Goal: Browse casually

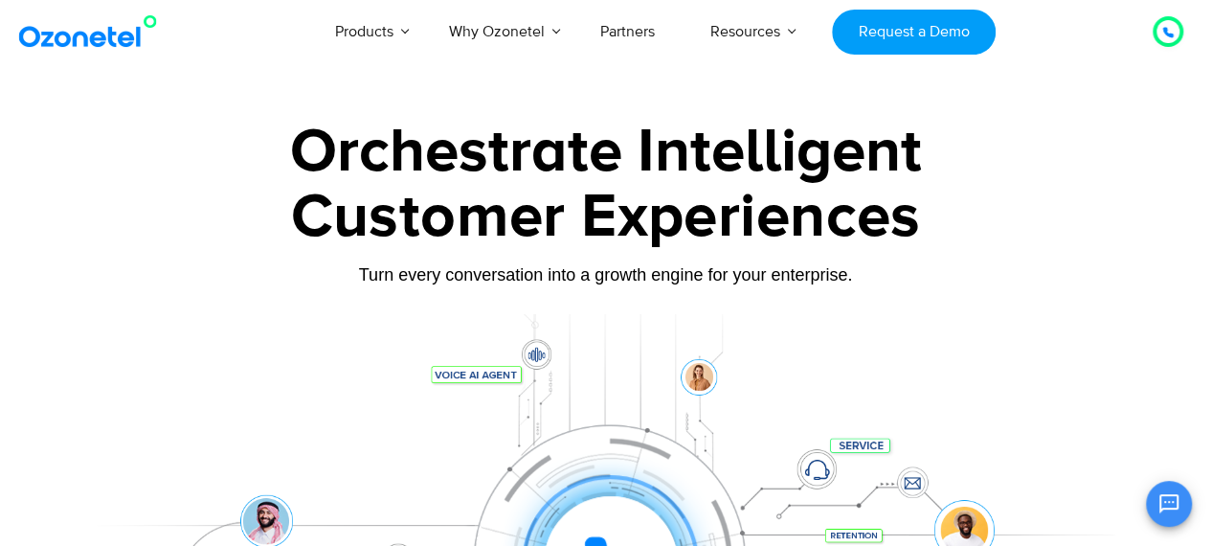
scroll to position [191, 0]
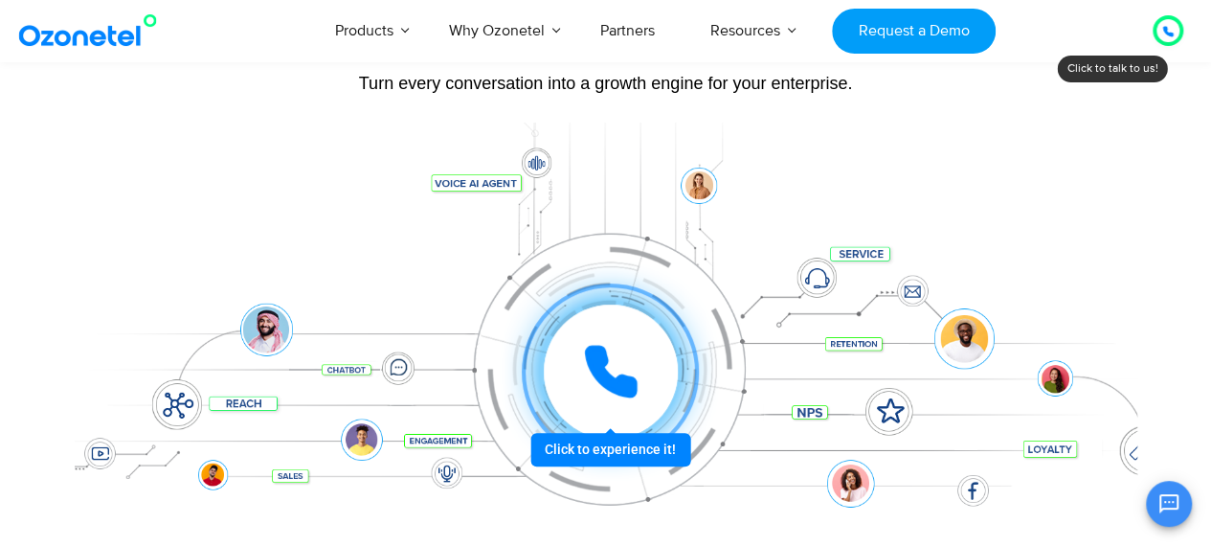
click at [605, 442] on div at bounding box center [610, 372] width 142 height 142
click at [619, 442] on div at bounding box center [610, 372] width 142 height 142
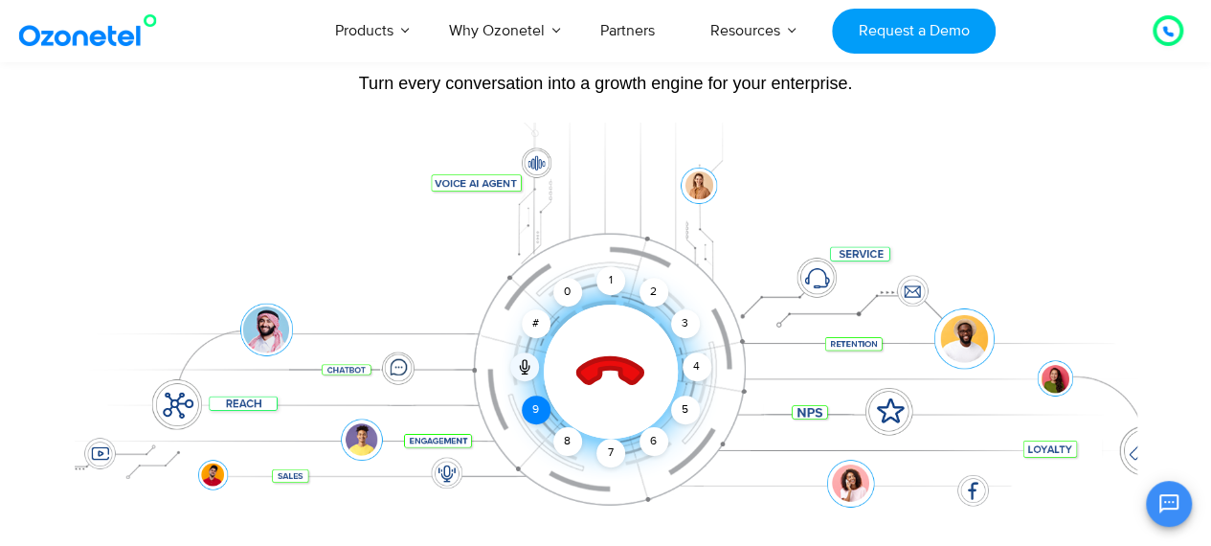
click at [532, 411] on div "9" at bounding box center [536, 409] width 29 height 29
click at [612, 282] on div "1" at bounding box center [611, 280] width 29 height 29
click at [652, 441] on div "6" at bounding box center [654, 441] width 29 height 29
click at [606, 449] on div "7" at bounding box center [611, 453] width 29 height 29
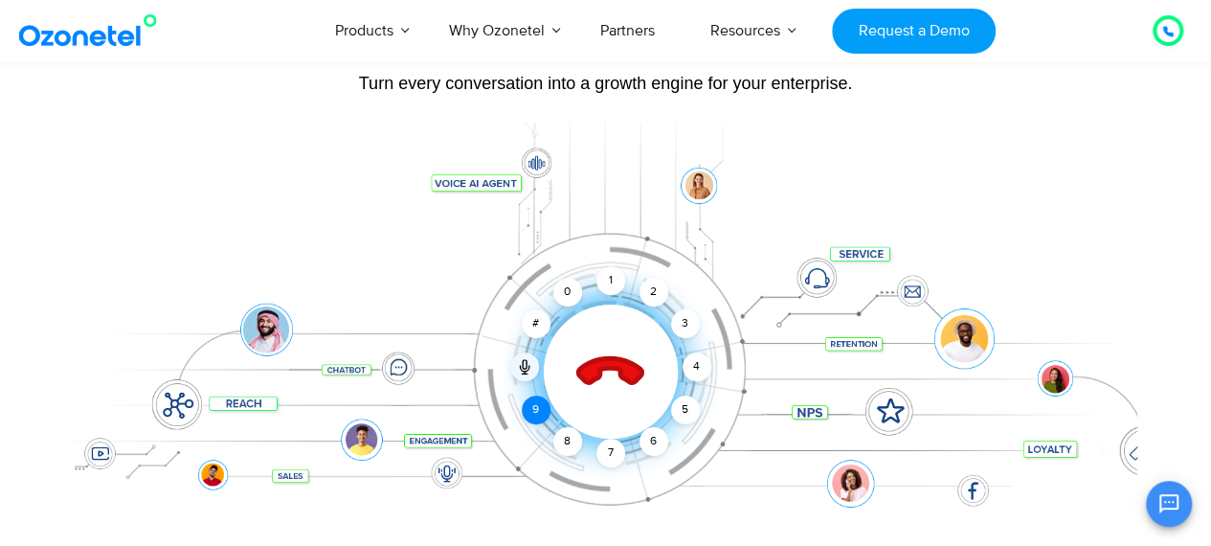
click at [534, 407] on div "9" at bounding box center [536, 409] width 29 height 29
click at [684, 318] on div "3" at bounding box center [684, 323] width 29 height 29
drag, startPoint x: 697, startPoint y: 366, endPoint x: 634, endPoint y: 428, distance: 88.7
click at [697, 365] on div "4" at bounding box center [697, 366] width 29 height 29
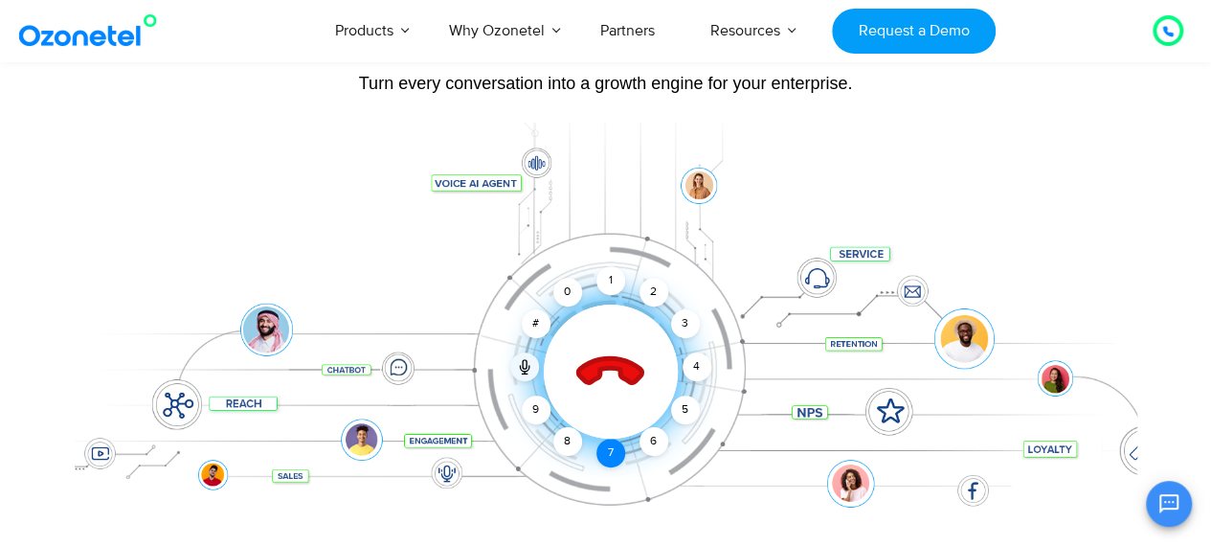
click at [605, 448] on div "7" at bounding box center [611, 453] width 29 height 29
click at [611, 365] on icon at bounding box center [609, 372] width 67 height 67
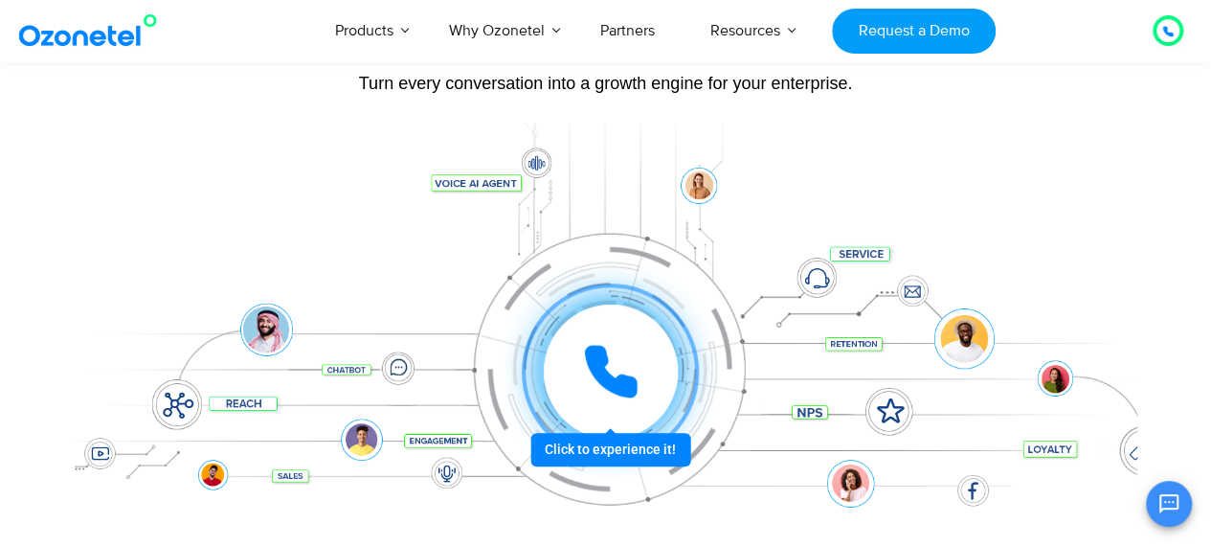
click at [613, 369] on icon at bounding box center [610, 371] width 57 height 57
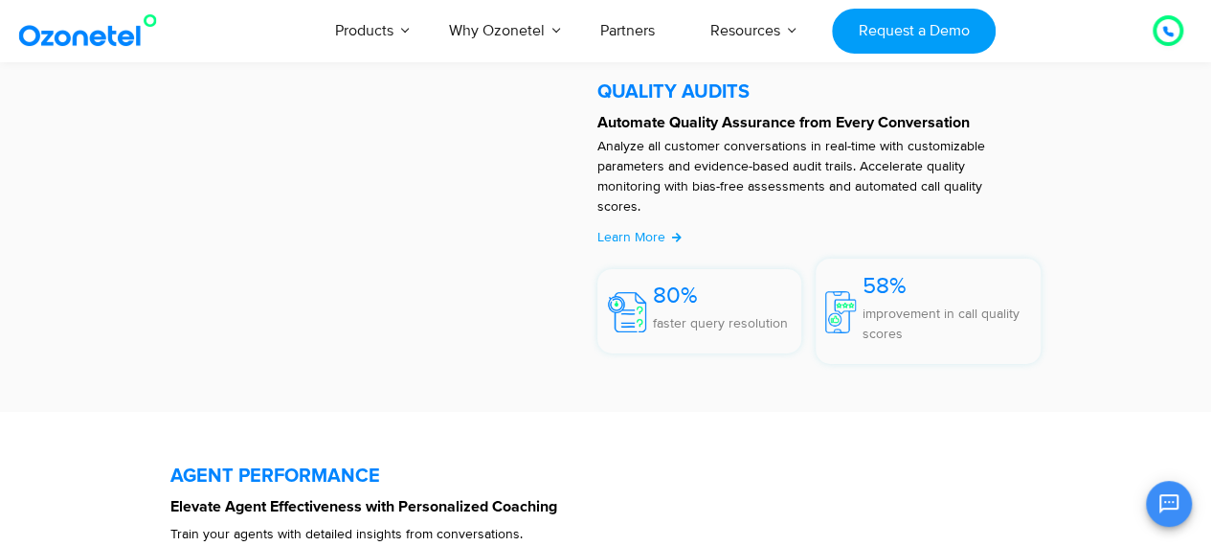
scroll to position [3638, 0]
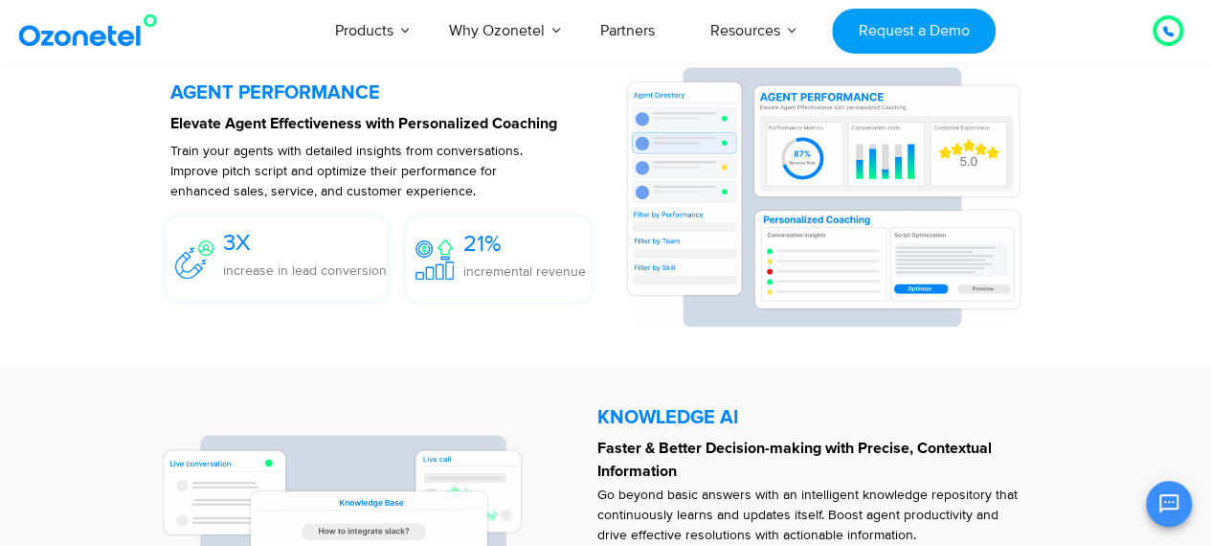
click at [1176, 31] on div at bounding box center [1168, 30] width 23 height 23
click at [1163, 34] on icon at bounding box center [1167, 31] width 11 height 11
